Goal: Contribute content

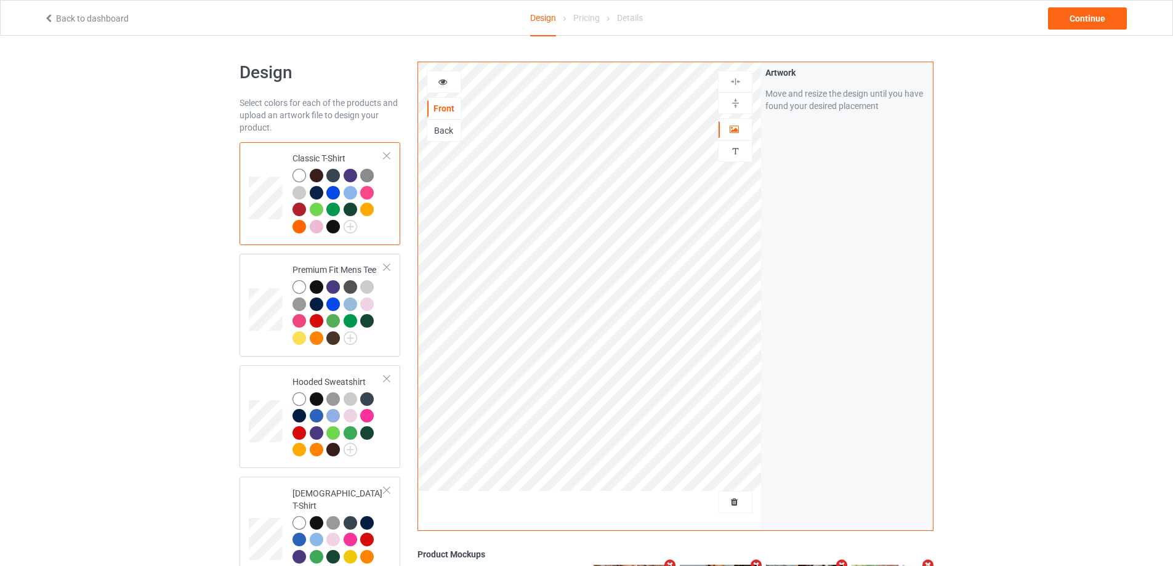
click at [723, 512] on div at bounding box center [735, 502] width 34 height 22
click at [728, 502] on span "Delete all designs" at bounding box center [706, 502] width 65 height 10
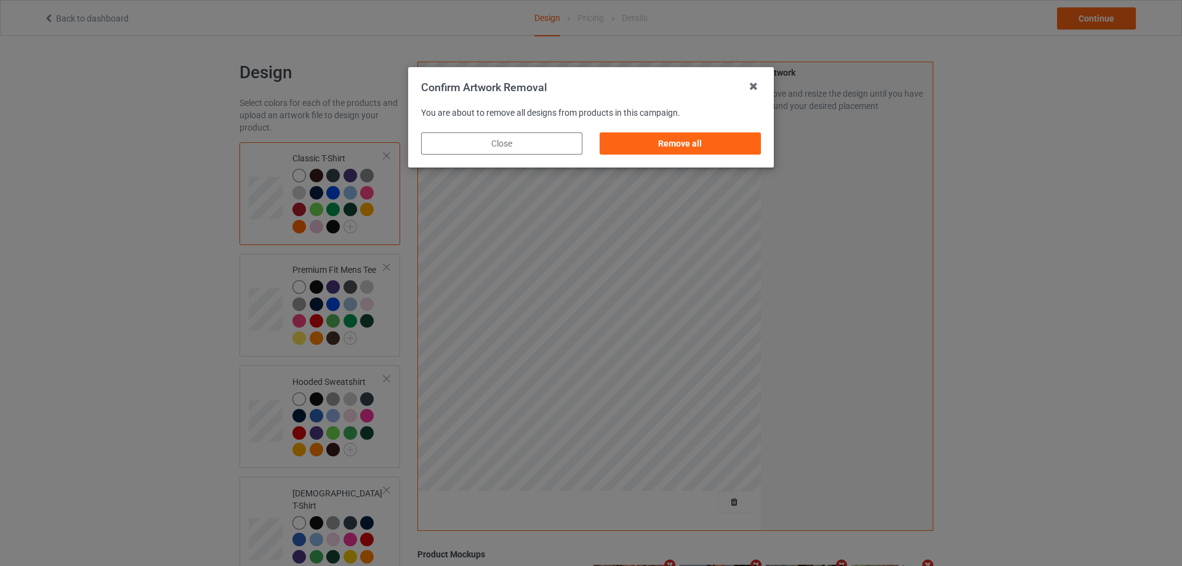
click at [733, 142] on div "Remove all" at bounding box center [680, 143] width 161 height 22
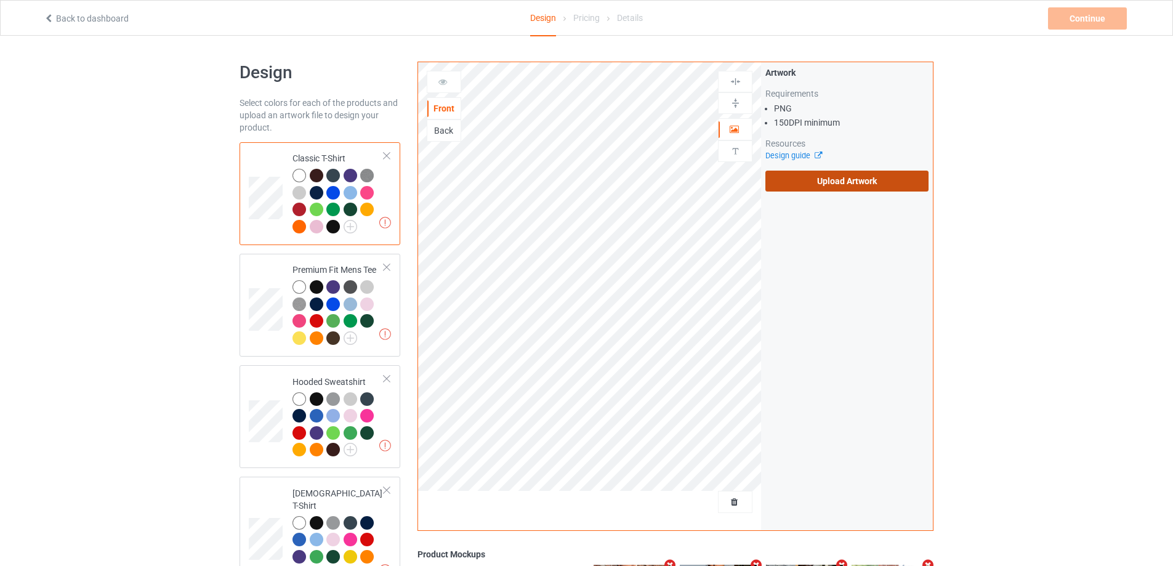
click at [814, 181] on label "Upload Artwork" at bounding box center [846, 181] width 163 height 21
click at [0, 0] on input "Upload Artwork" at bounding box center [0, 0] width 0 height 0
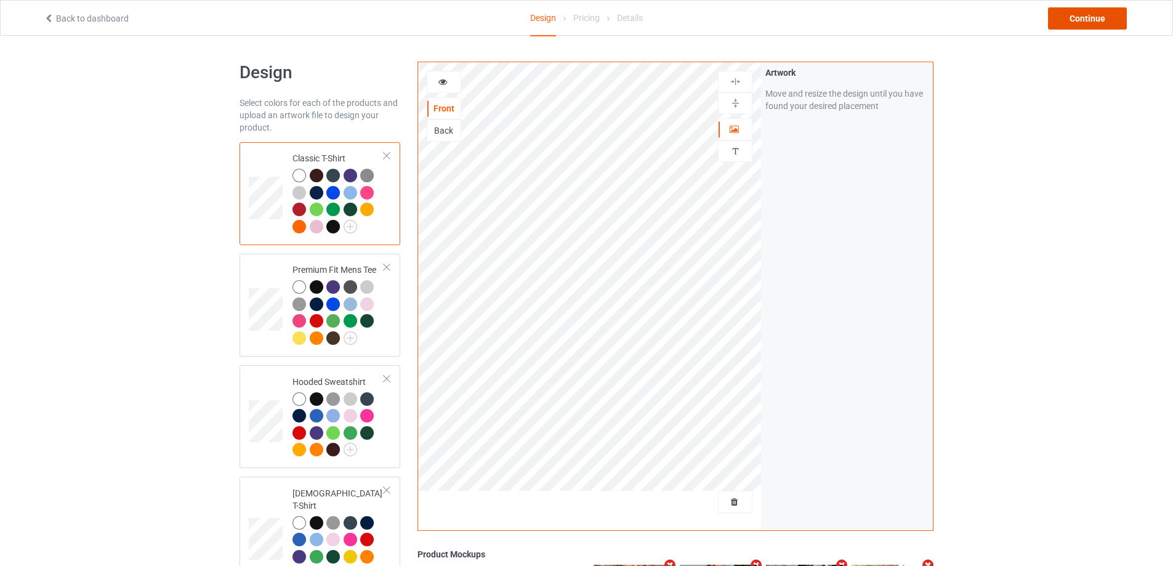
click at [1055, 13] on div "Continue" at bounding box center [1087, 18] width 79 height 22
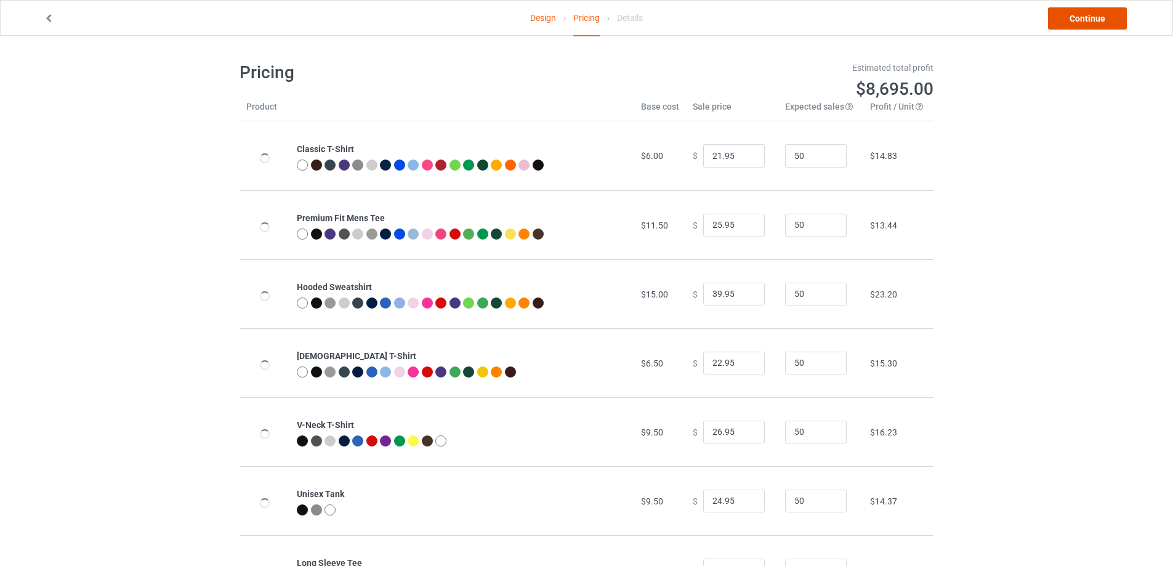
click at [1056, 13] on link "Continue" at bounding box center [1087, 18] width 79 height 22
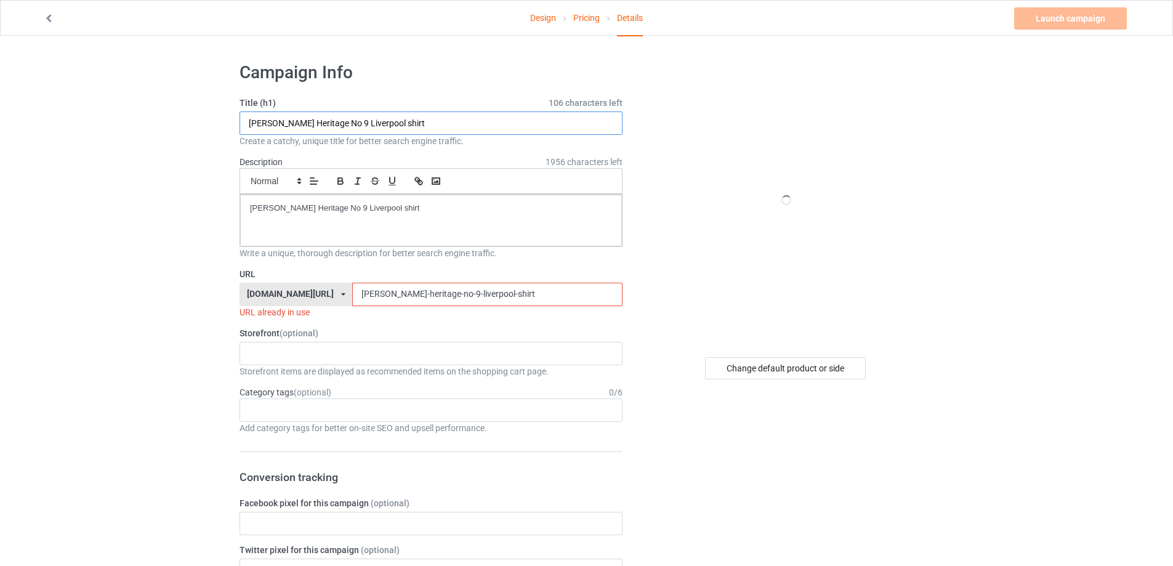
paste input "E Rosso [PERSON_NAME]"
type input "E Rosso [PERSON_NAME] shirt"
drag, startPoint x: 270, startPoint y: 201, endPoint x: 62, endPoint y: 189, distance: 207.8
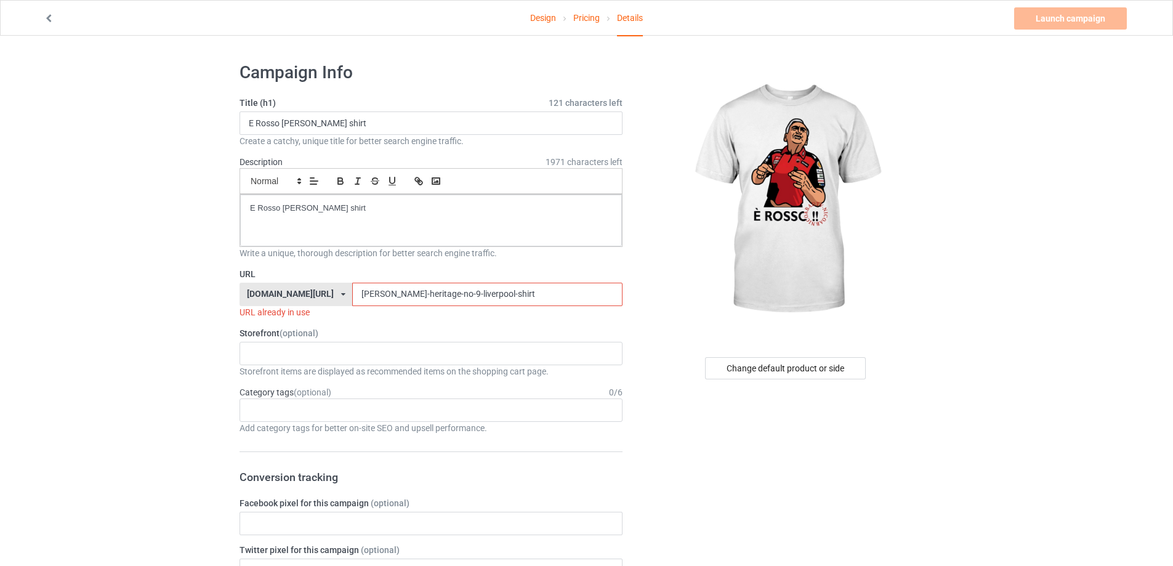
drag, startPoint x: 528, startPoint y: 294, endPoint x: 282, endPoint y: 294, distance: 246.3
click at [282, 294] on div "[DOMAIN_NAME][URL] [DOMAIN_NAME][URL] [DOMAIN_NAME][URL] 5cd2f964b197f721e1cad2…" at bounding box center [431, 294] width 383 height 23
paste input "e-rosso-[PERSON_NAME]"
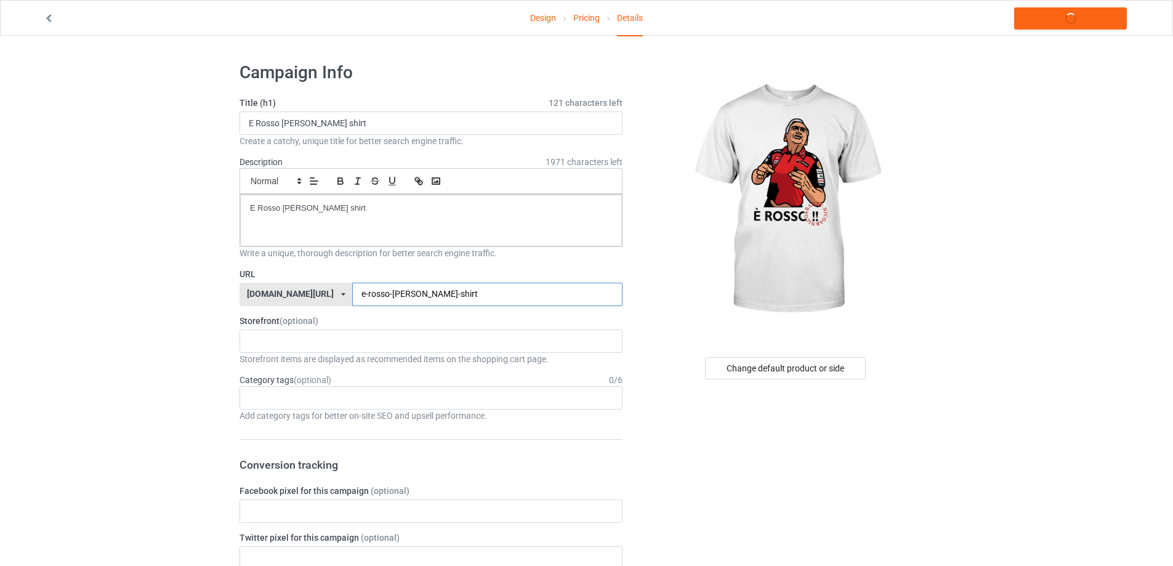
type input "e-rosso-[PERSON_NAME]-shirt"
drag, startPoint x: 390, startPoint y: 213, endPoint x: 188, endPoint y: 193, distance: 203.0
copy p "E Rosso [PERSON_NAME] shirt"
click at [1039, 12] on link "Launch campaign" at bounding box center [1070, 18] width 113 height 22
